Goal: Task Accomplishment & Management: Use online tool/utility

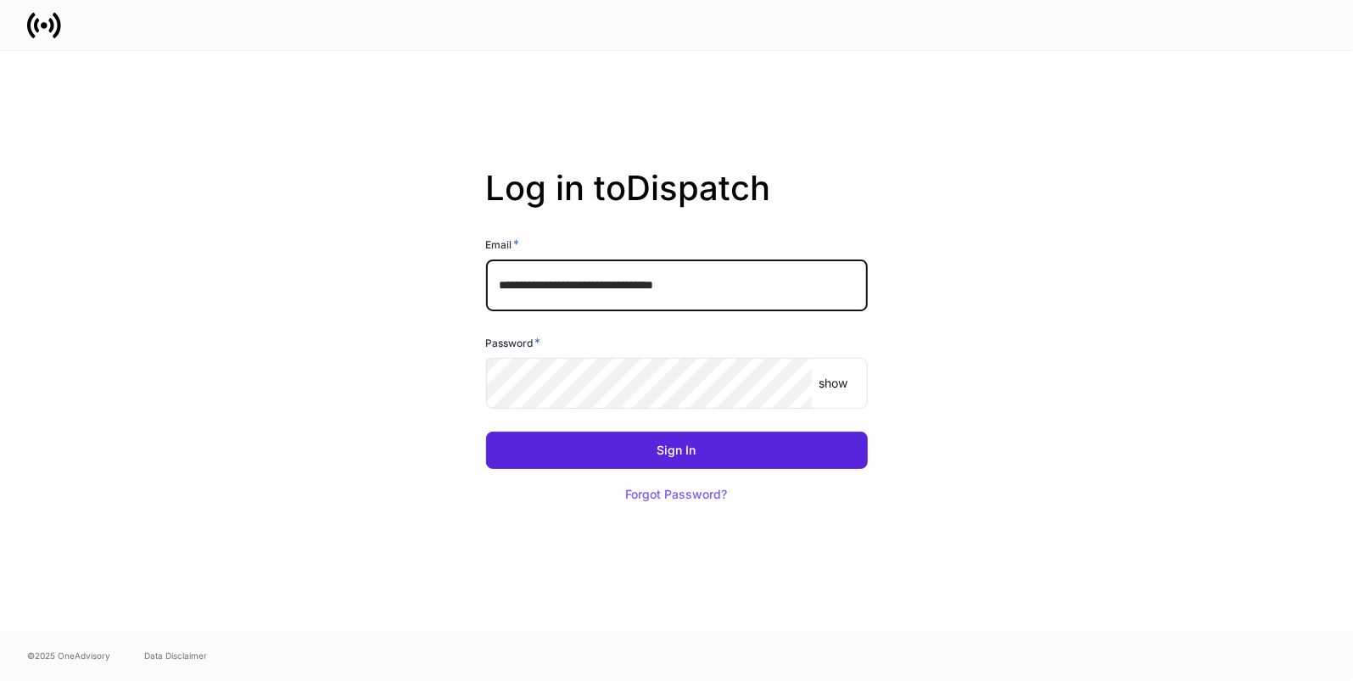
click at [821, 284] on input "**********" at bounding box center [677, 285] width 382 height 51
type input "**********"
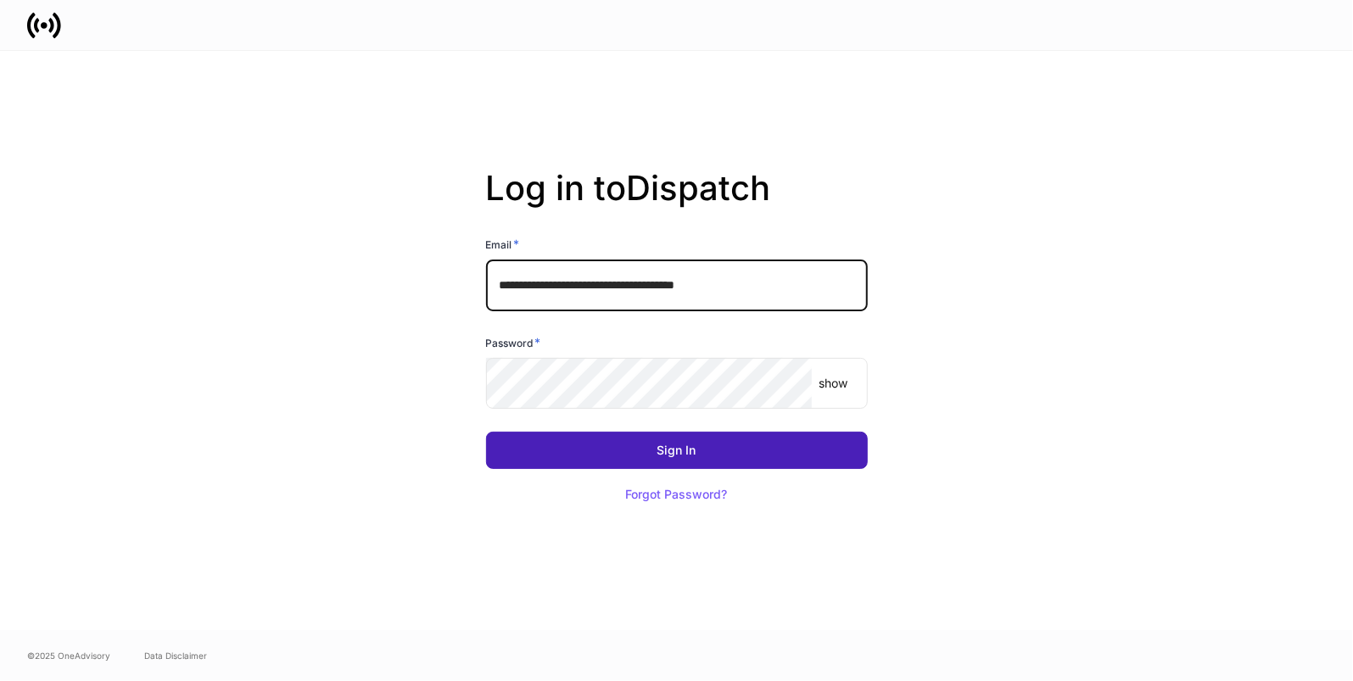
click at [769, 451] on button "Sign In" at bounding box center [677, 450] width 382 height 37
